Goal: Task Accomplishment & Management: Use online tool/utility

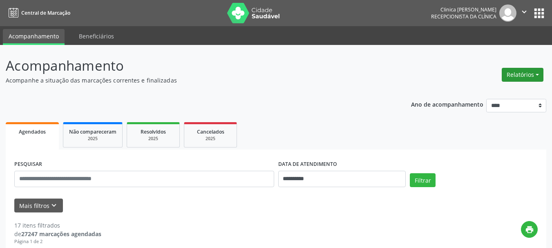
click at [519, 76] on button "Relatórios" at bounding box center [523, 75] width 42 height 14
click at [481, 94] on link "Agendamentos" at bounding box center [500, 92] width 88 height 11
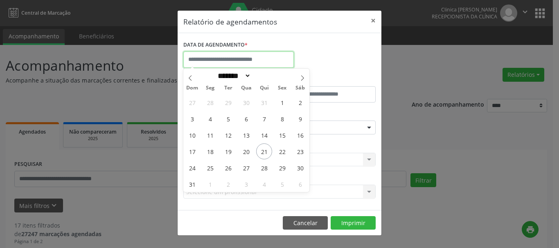
click at [241, 61] on input "text" at bounding box center [238, 60] width 110 height 16
click at [261, 151] on span "21" at bounding box center [264, 152] width 16 height 16
type input "**********"
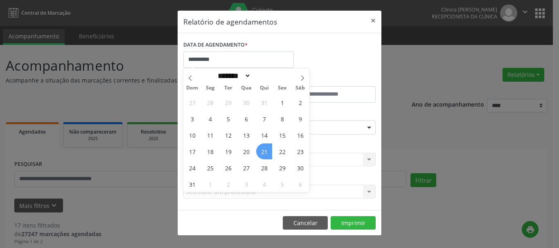
click at [261, 151] on span "21" at bounding box center [264, 152] width 16 height 16
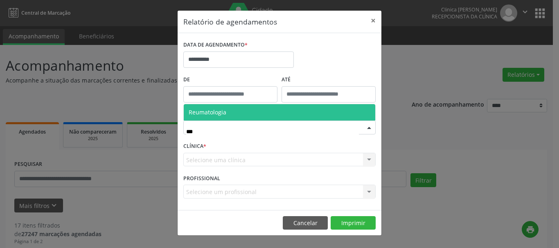
click at [221, 113] on span "Reumatologia" at bounding box center [208, 112] width 38 height 8
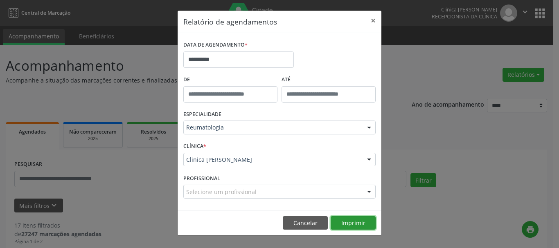
click at [343, 220] on button "Imprimir" at bounding box center [352, 223] width 45 height 14
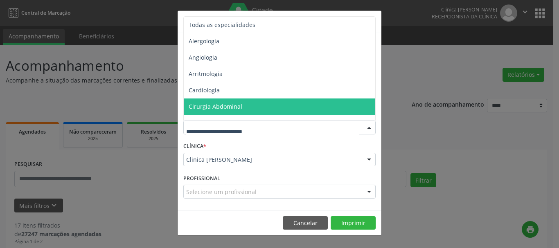
drag, startPoint x: 222, startPoint y: 129, endPoint x: 168, endPoint y: 140, distance: 55.2
type input "**"
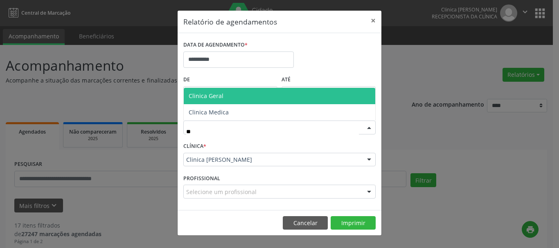
click at [207, 92] on span "Clinica Geral" at bounding box center [206, 96] width 35 height 8
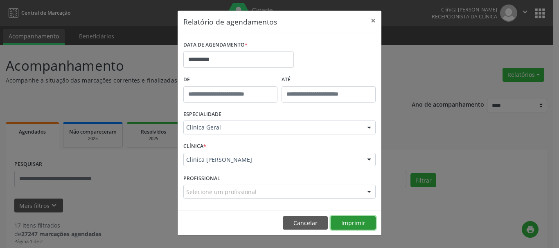
click at [341, 225] on button "Imprimir" at bounding box center [352, 223] width 45 height 14
